Goal: Task Accomplishment & Management: Manage account settings

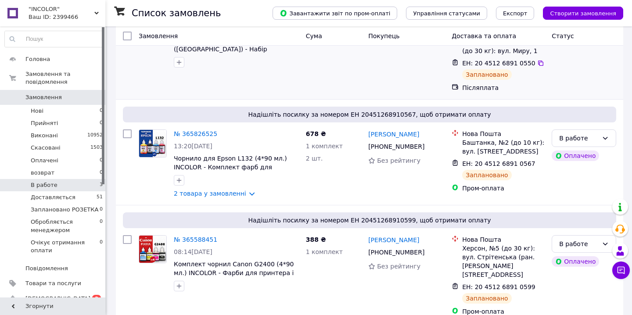
scroll to position [163, 0]
click at [221, 236] on icon at bounding box center [222, 239] width 7 height 7
click at [537, 284] on icon at bounding box center [540, 287] width 7 height 7
click at [226, 235] on div "№ 365588451" at bounding box center [236, 240] width 127 height 11
click at [222, 237] on icon at bounding box center [222, 239] width 5 height 5
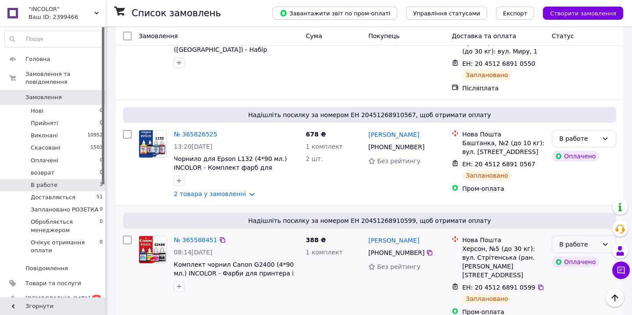
click at [601, 241] on icon at bounding box center [604, 244] width 7 height 7
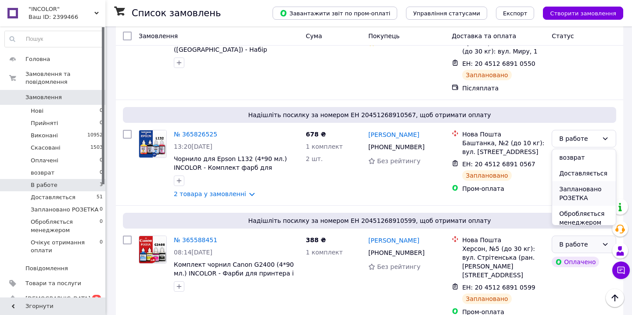
scroll to position [68, 0]
click at [589, 171] on li "Доставляється" at bounding box center [584, 168] width 64 height 16
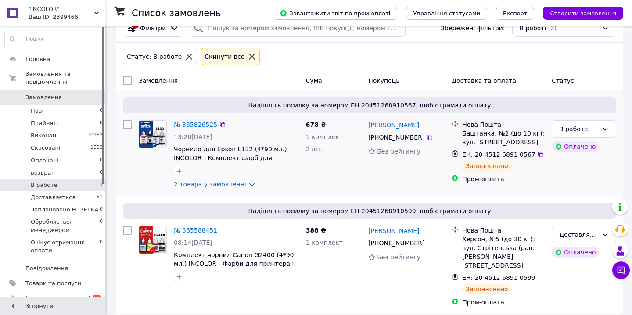
scroll to position [76, 0]
click at [244, 186] on link "2 товара у замовленні" at bounding box center [210, 185] width 72 height 7
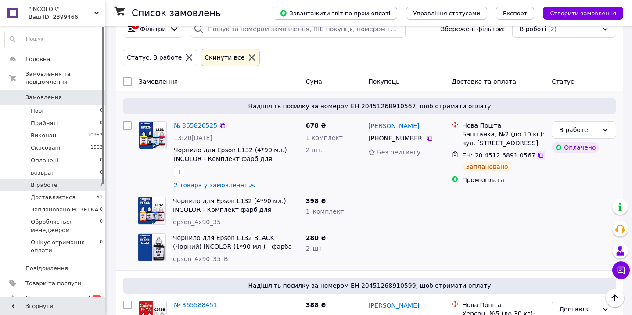
click at [537, 155] on icon at bounding box center [540, 155] width 7 height 7
click at [222, 125] on icon at bounding box center [222, 125] width 7 height 7
click at [576, 129] on div "В работе" at bounding box center [578, 130] width 39 height 10
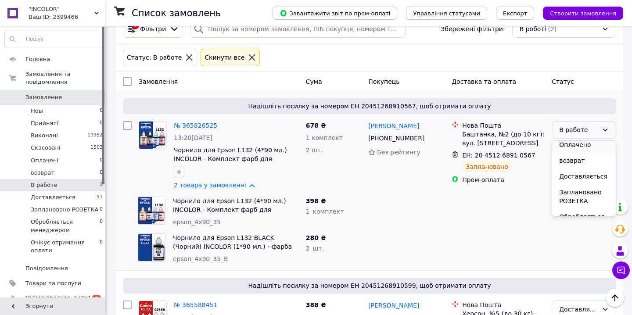
scroll to position [52, 0]
click at [580, 178] on li "Доставляється" at bounding box center [584, 176] width 64 height 16
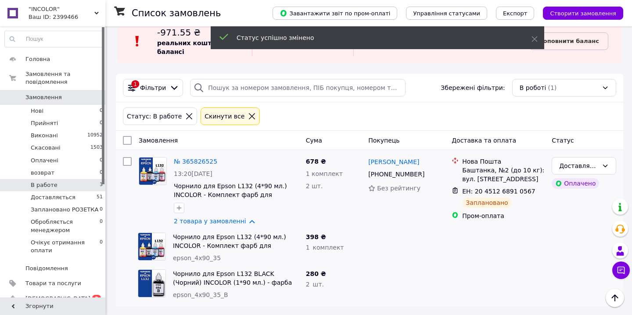
scroll to position [18, 0]
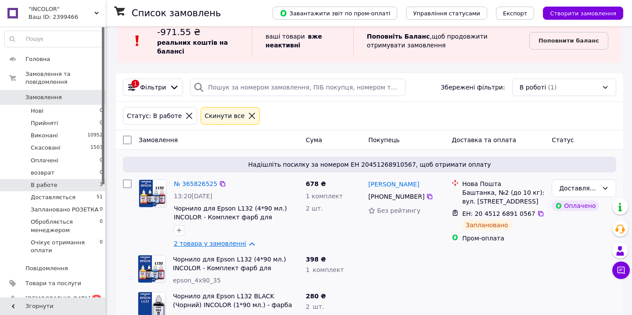
click at [199, 244] on link "2 товара у замовленні" at bounding box center [210, 243] width 72 height 7
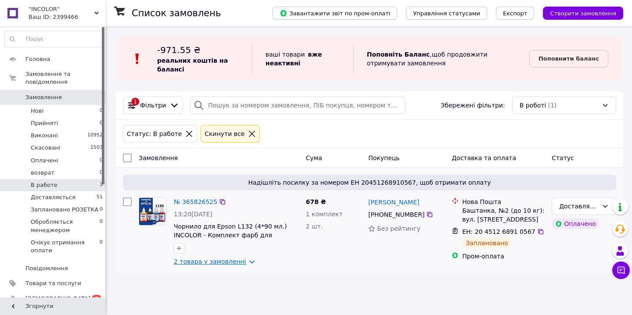
scroll to position [0, 0]
click at [39, 90] on link "Замовлення 0" at bounding box center [54, 97] width 108 height 15
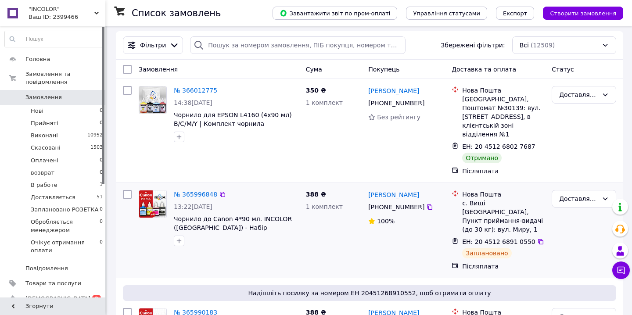
scroll to position [61, 0]
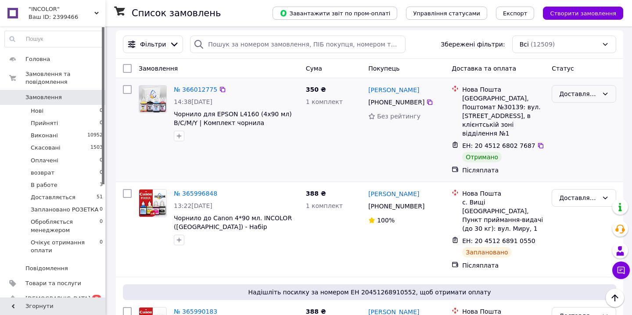
click at [578, 92] on div "Доставляється" at bounding box center [578, 94] width 39 height 10
click at [581, 129] on li "Виконано" at bounding box center [584, 129] width 64 height 16
click at [57, 185] on li "В работе 3" at bounding box center [54, 185] width 108 height 12
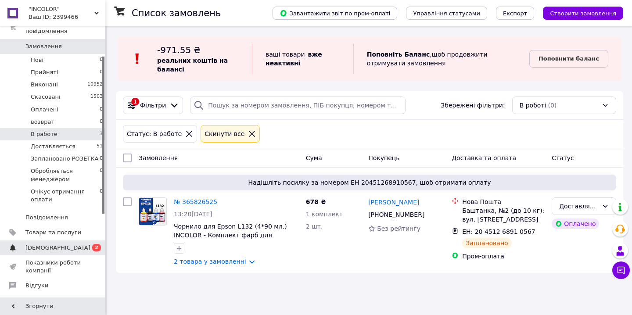
click at [58, 249] on span "[DEMOGRAPHIC_DATA]" at bounding box center [57, 248] width 65 height 8
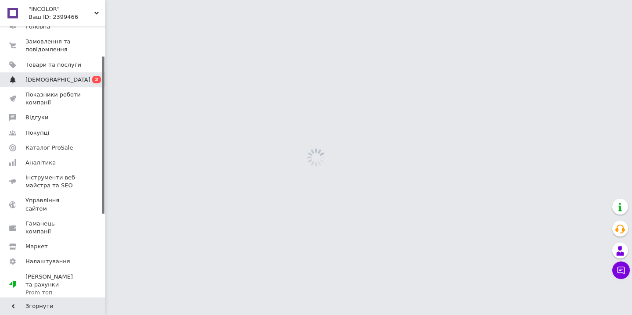
scroll to position [10, 0]
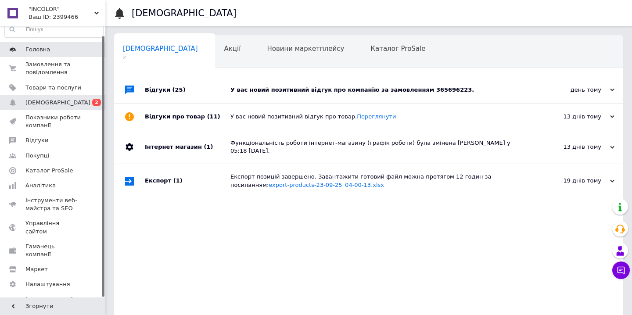
click at [65, 47] on span "Головна" at bounding box center [53, 50] width 56 height 8
